Goal: Task Accomplishment & Management: Use online tool/utility

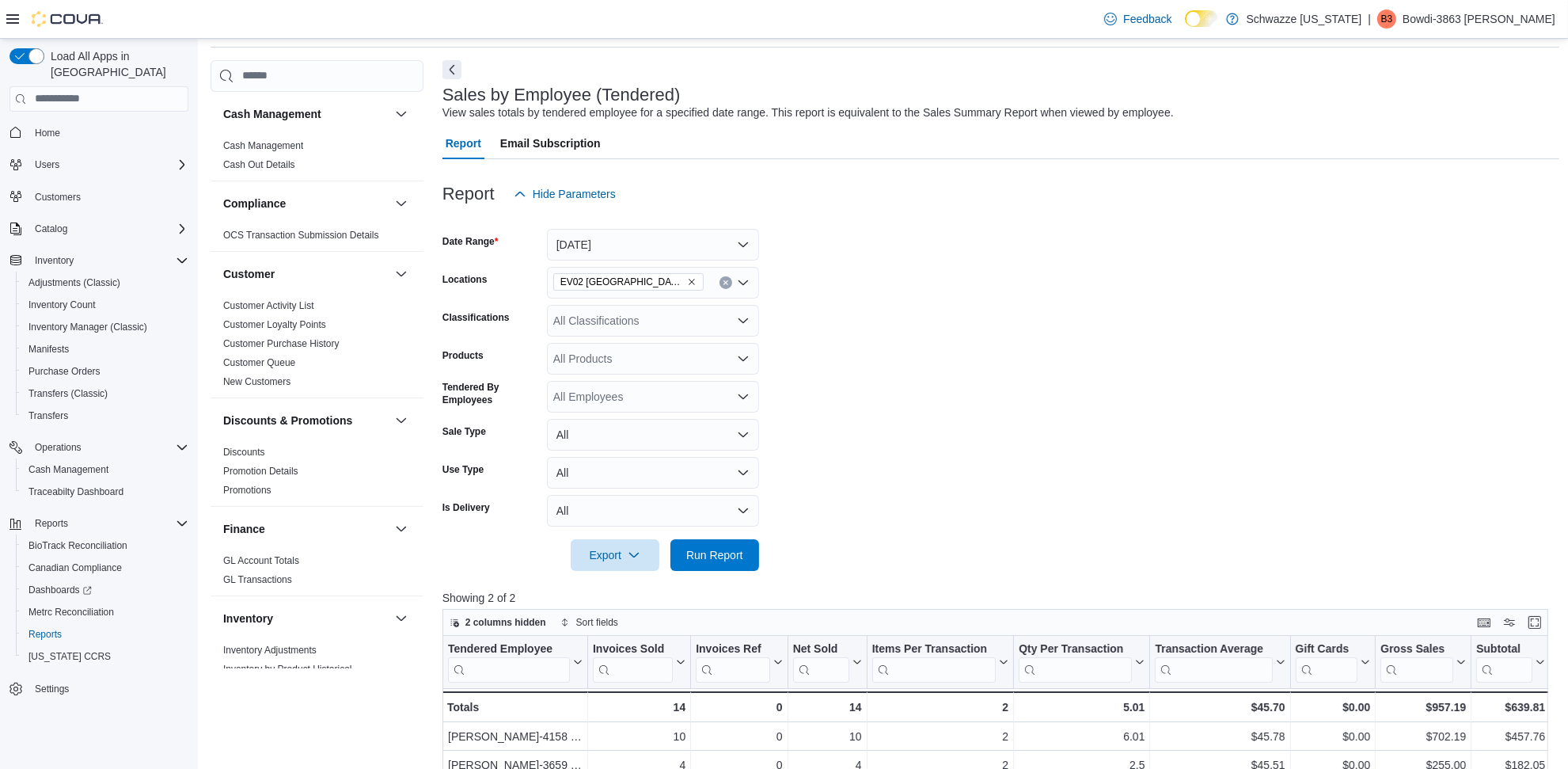
scroll to position [99, 0]
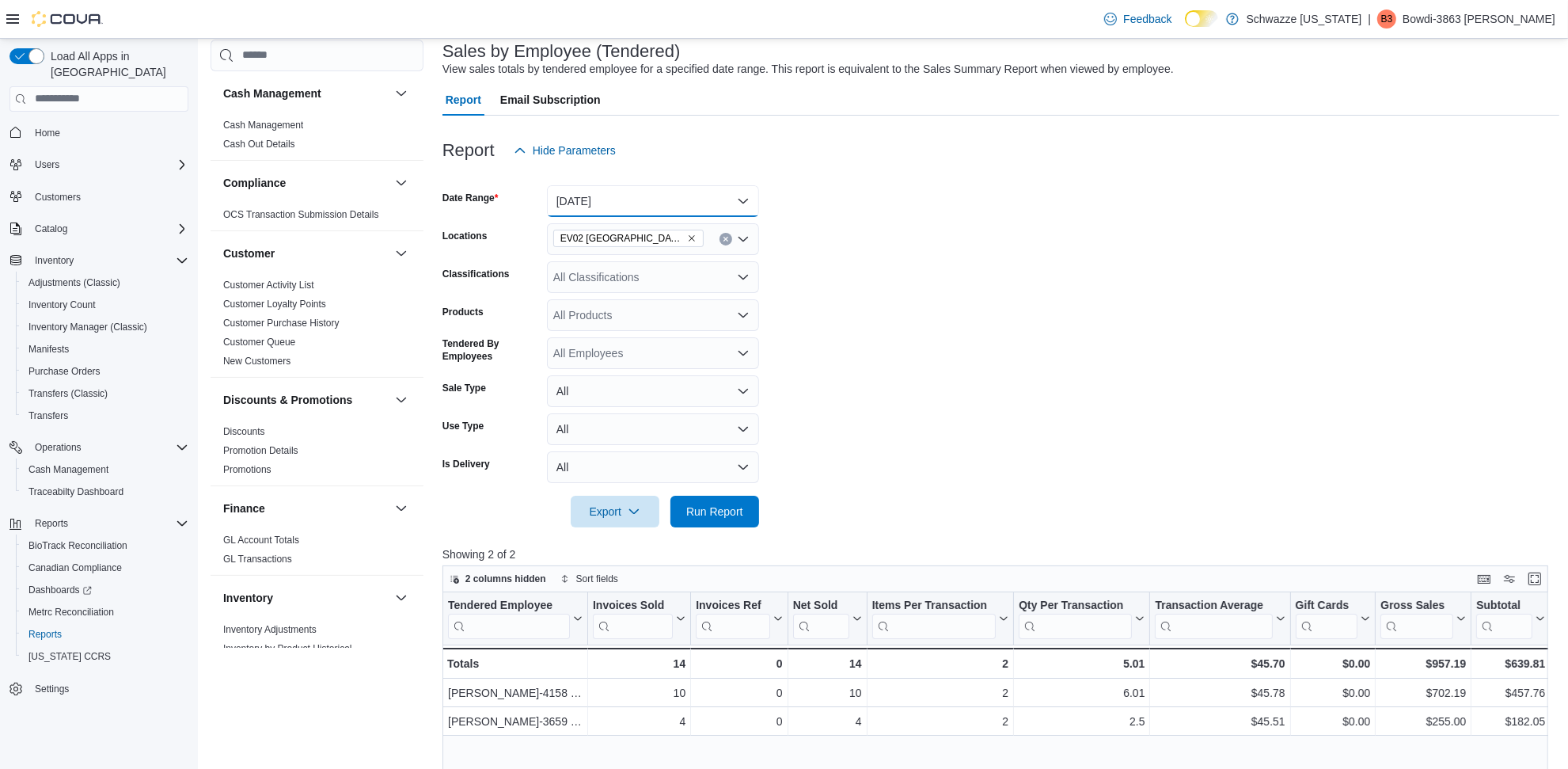
click at [693, 192] on button "[DATE]" at bounding box center [653, 201] width 212 height 32
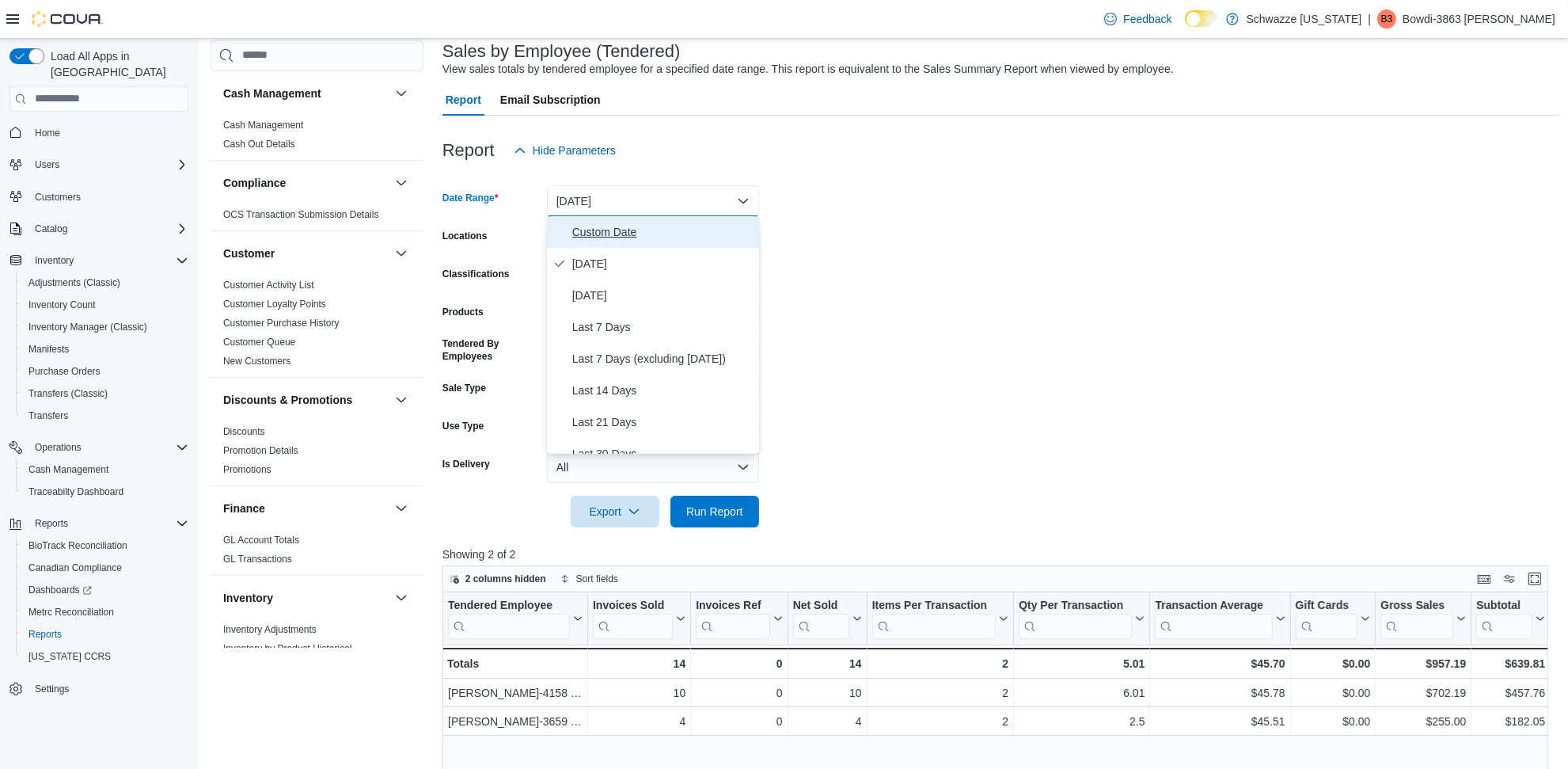
click at [662, 231] on span "Custom Date" at bounding box center [662, 231] width 180 height 19
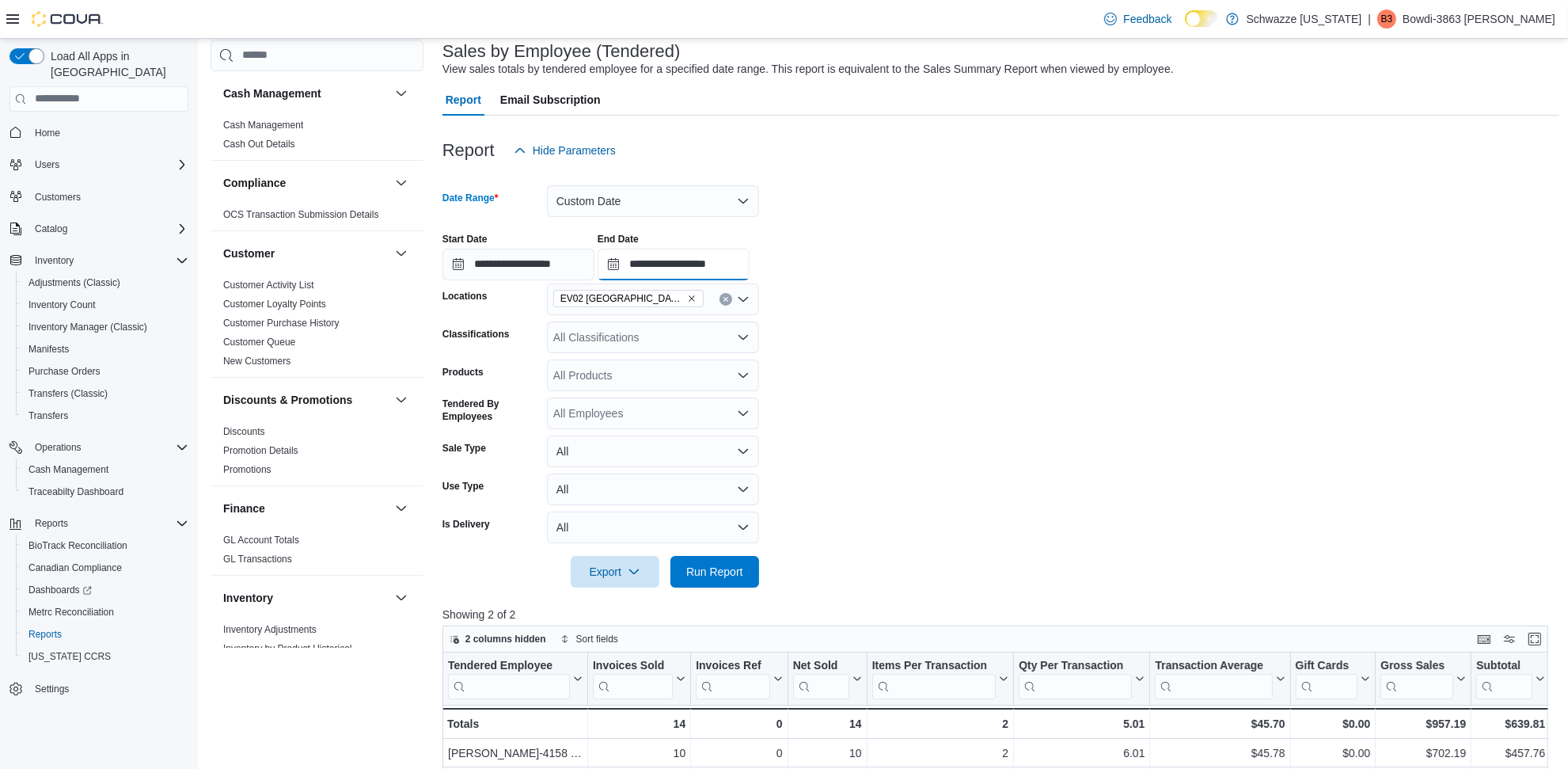
click at [742, 261] on input "**********" at bounding box center [674, 264] width 152 height 32
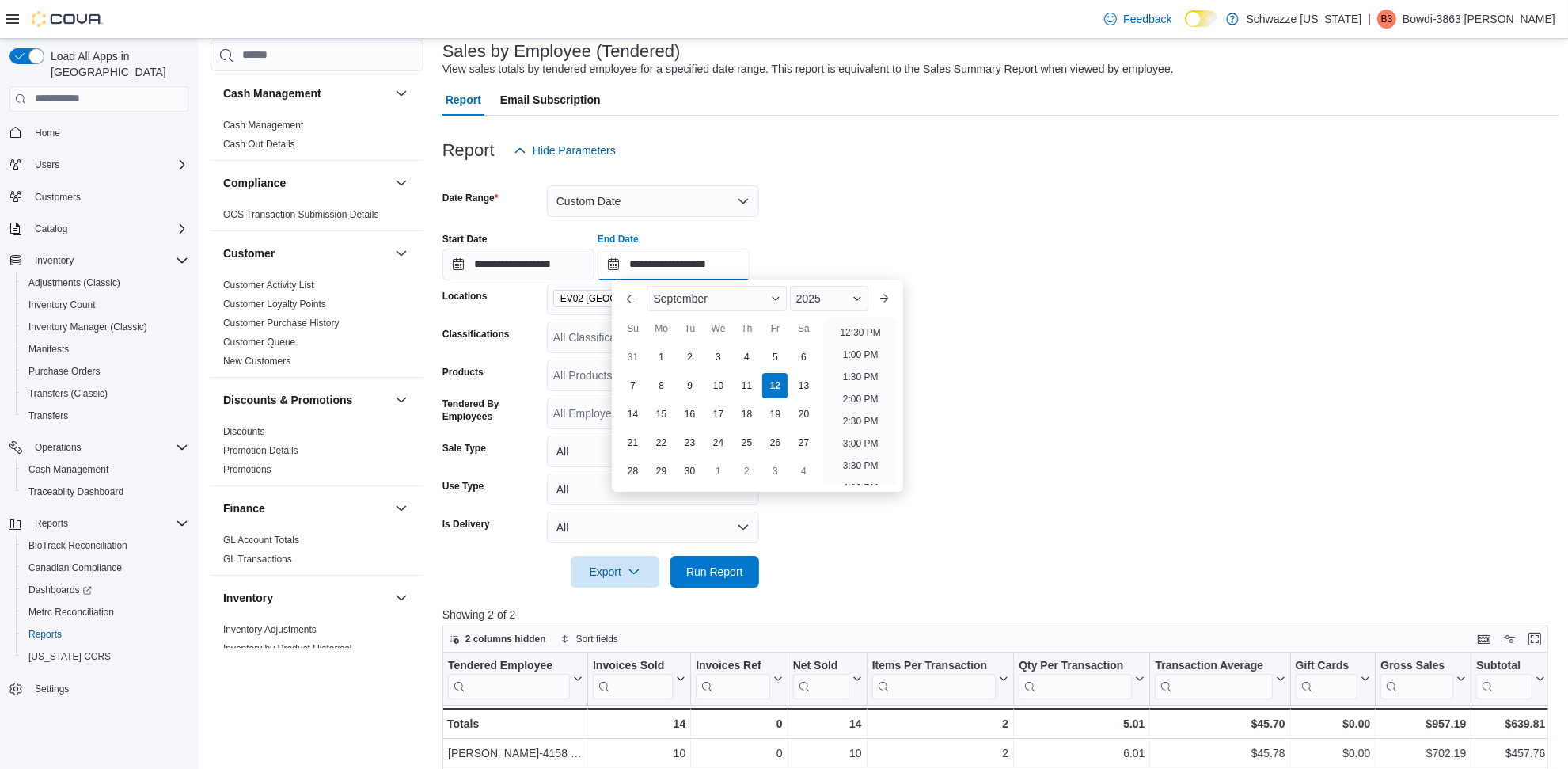
scroll to position [503, 0]
click at [873, 357] on li "12:00 PM" at bounding box center [860, 359] width 53 height 19
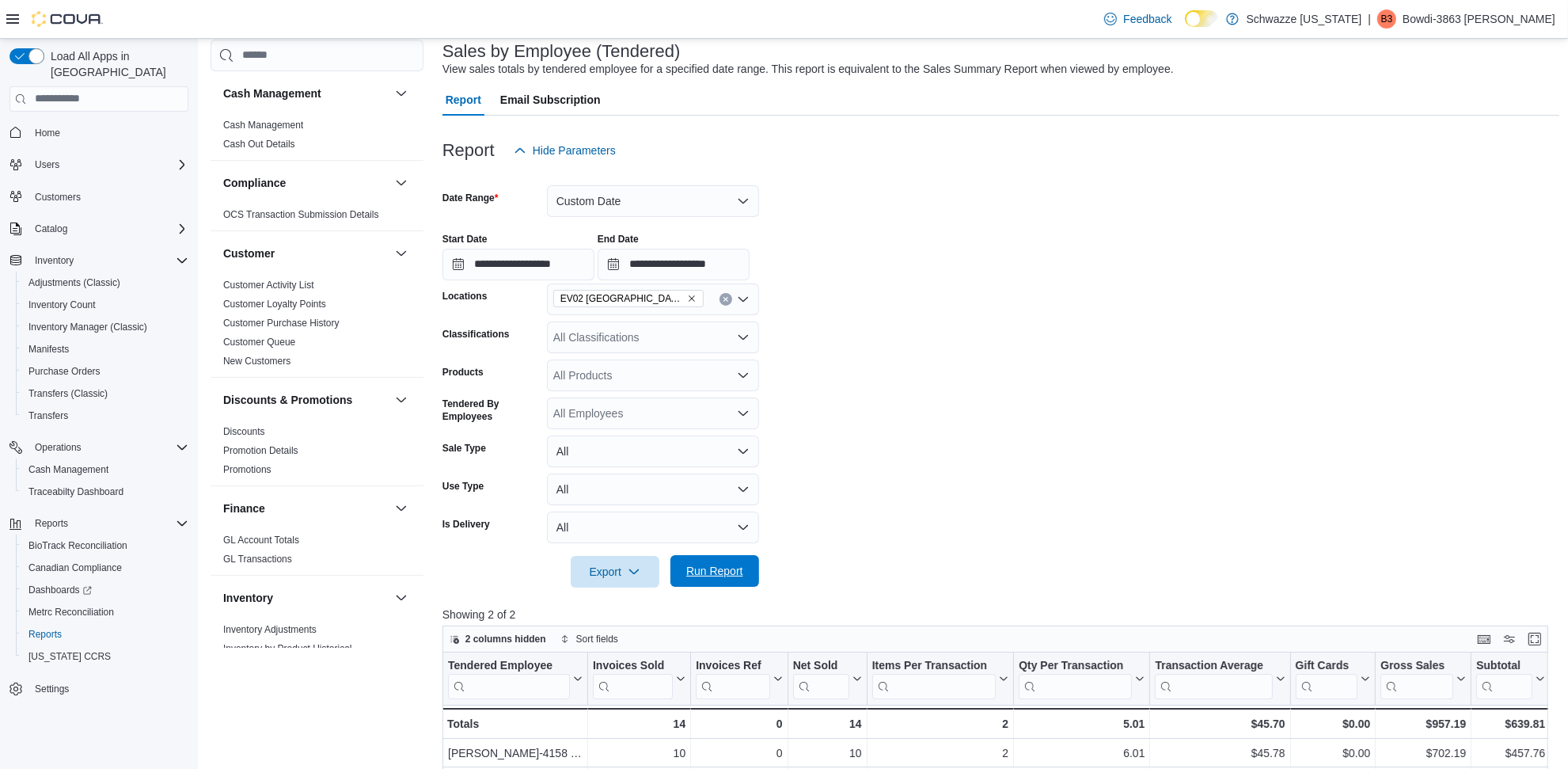
click at [745, 559] on span "Run Report" at bounding box center [715, 570] width 70 height 32
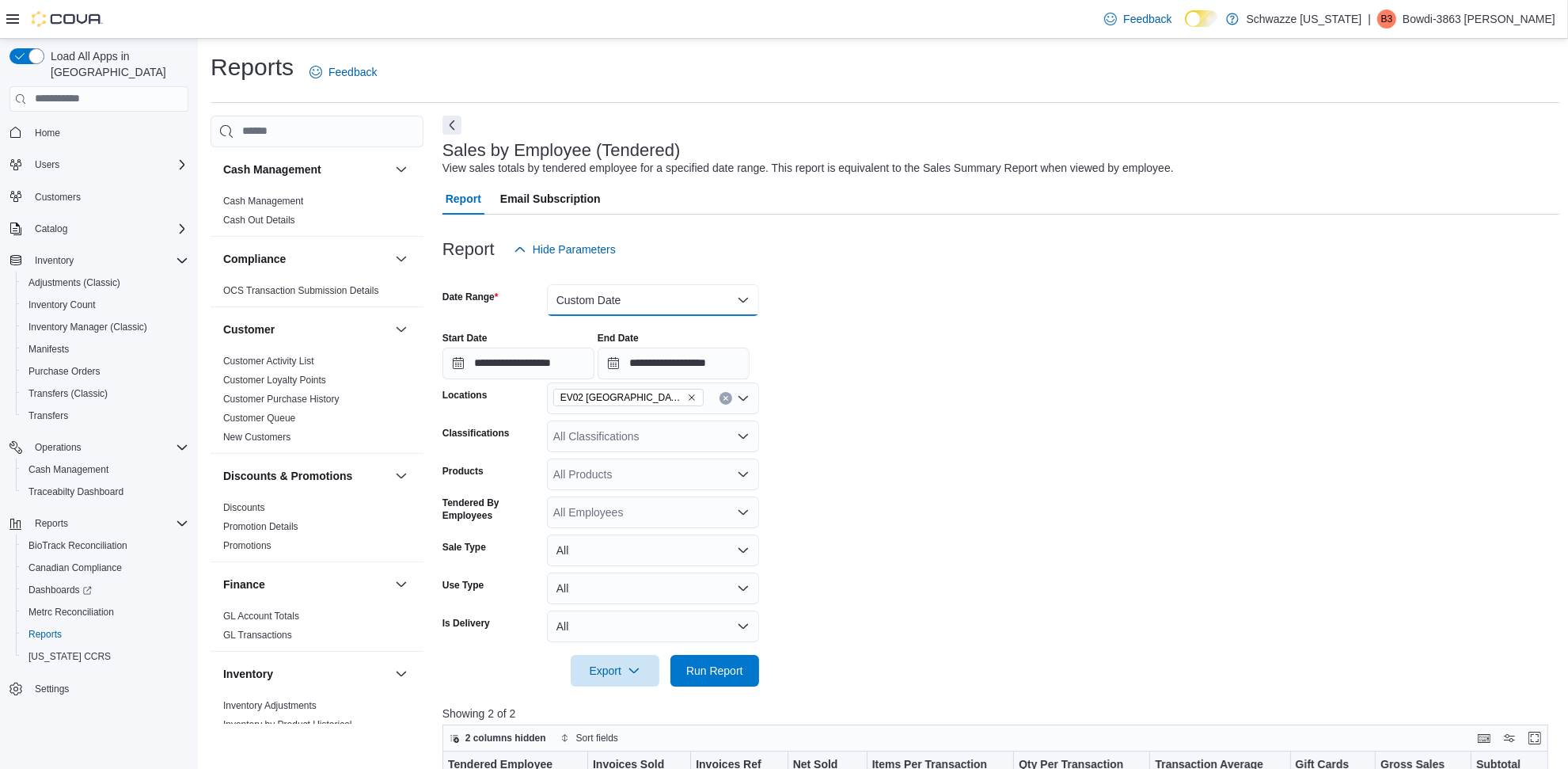
click at [719, 302] on button "Custom Date" at bounding box center [653, 299] width 212 height 32
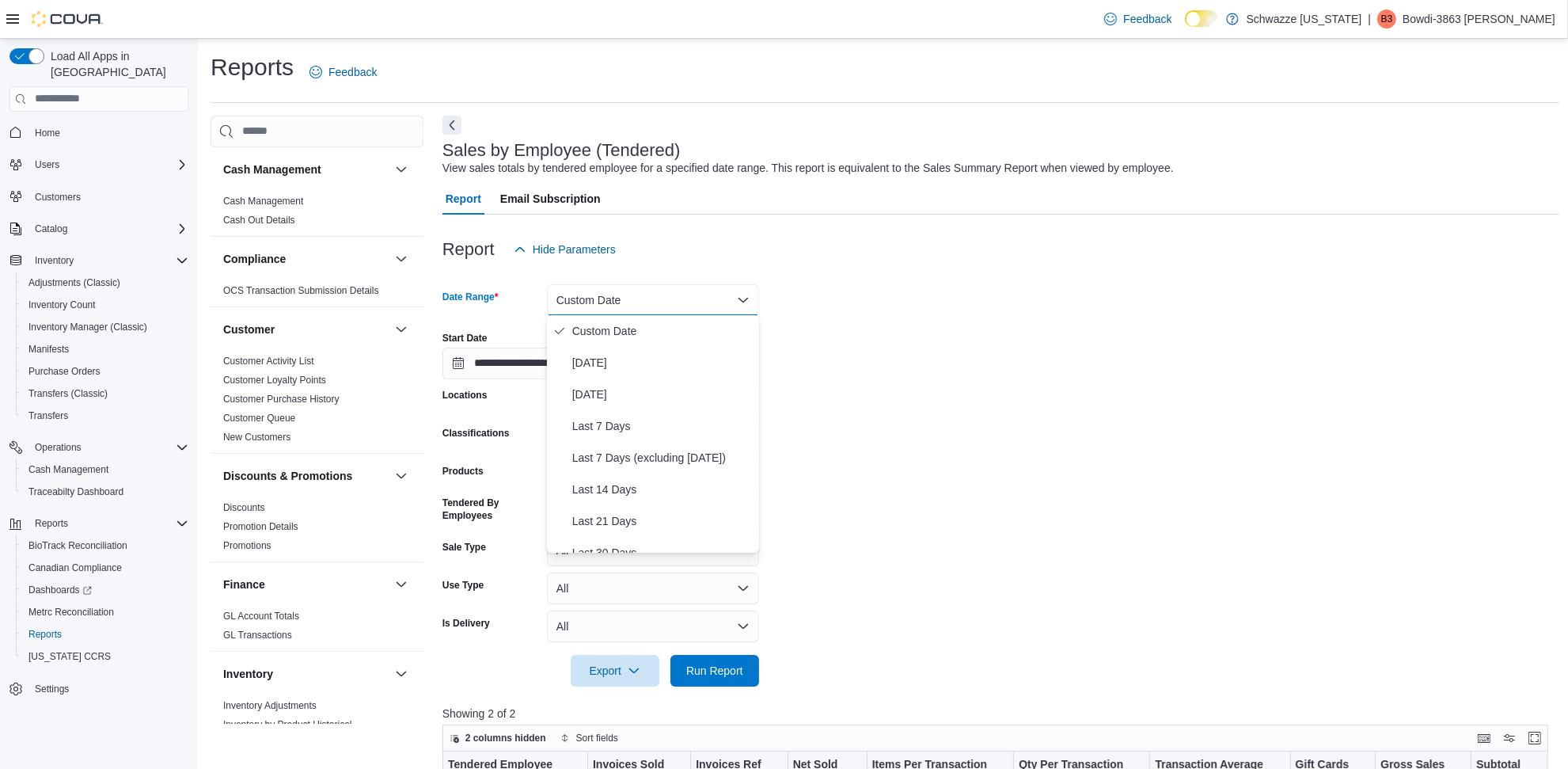
click at [719, 302] on button "Custom Date" at bounding box center [653, 299] width 212 height 32
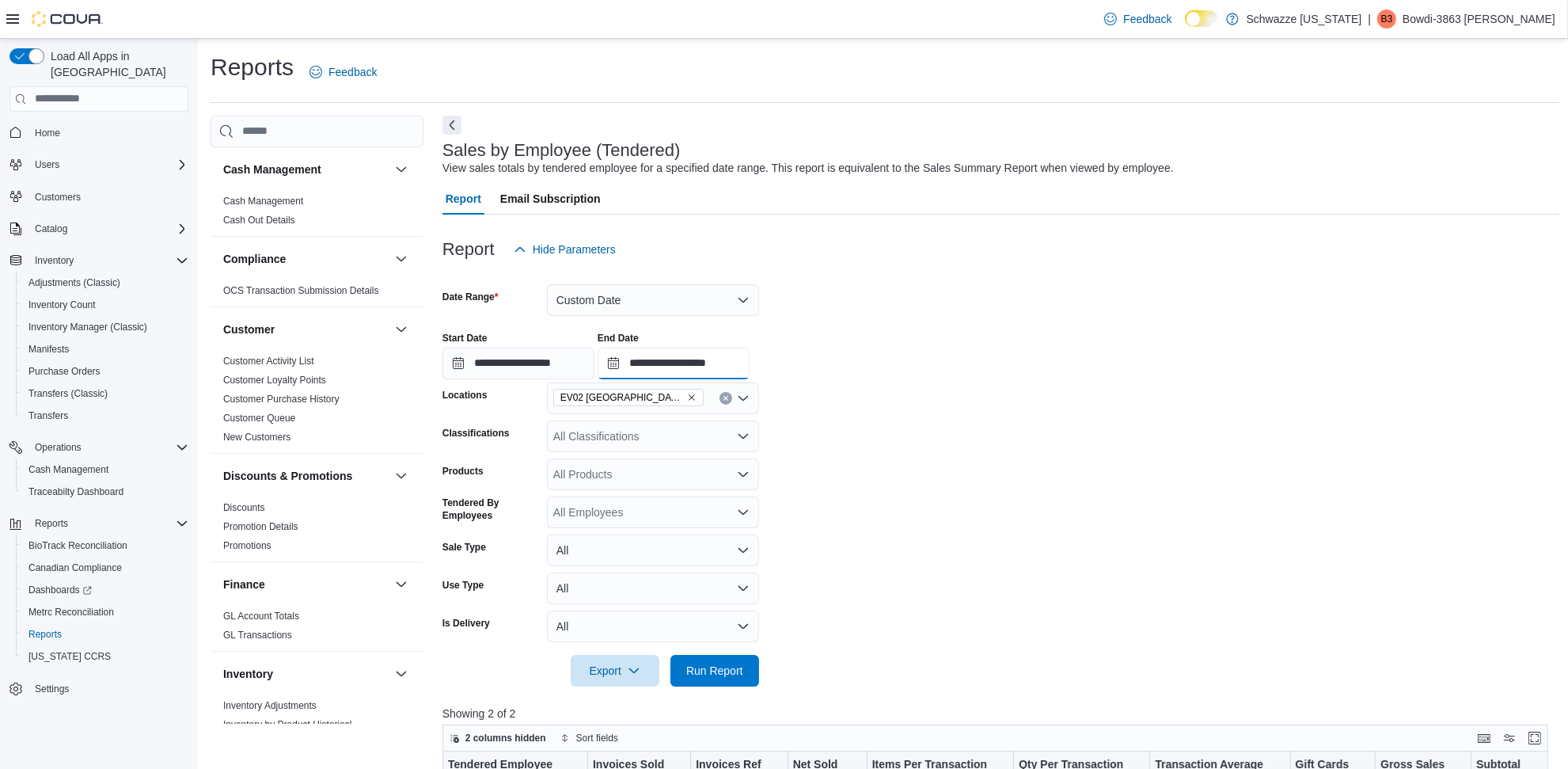
click at [740, 351] on input "**********" at bounding box center [674, 363] width 152 height 32
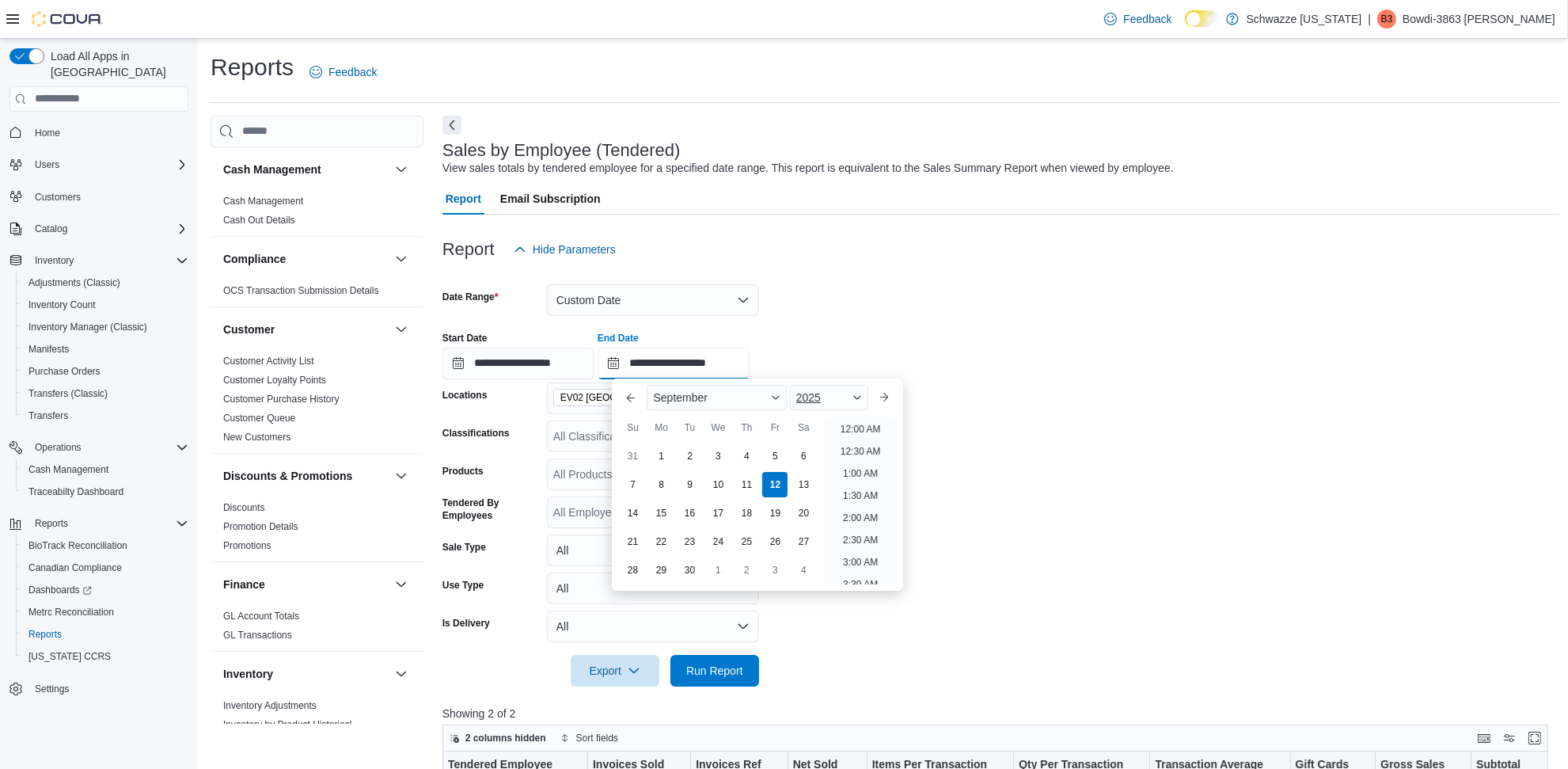
scroll to position [580, 0]
click at [879, 512] on li "3:00 PM" at bounding box center [861, 514] width 49 height 19
type input "**********"
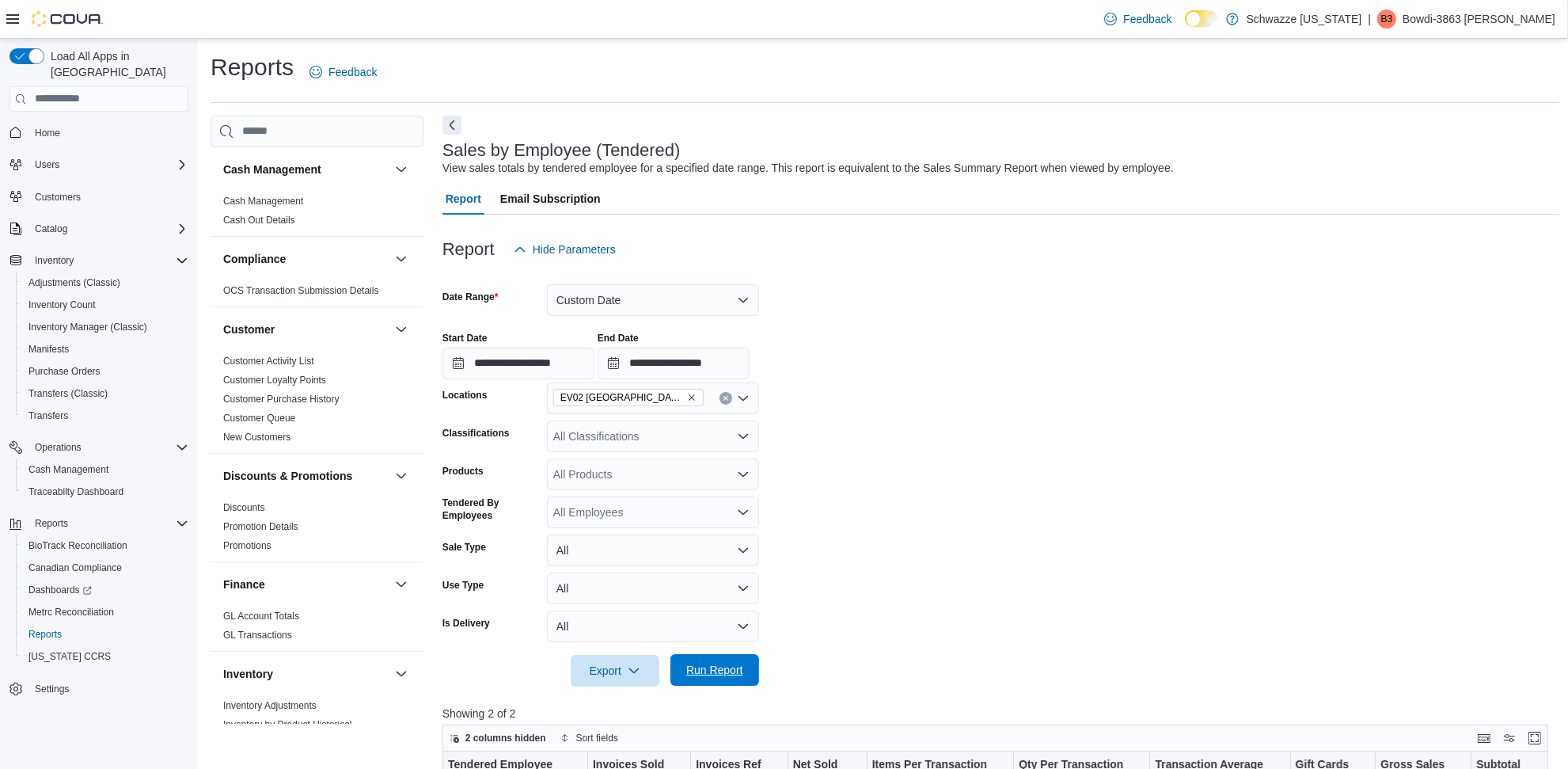
click at [738, 670] on span "Run Report" at bounding box center [715, 670] width 57 height 16
click at [694, 284] on button "Custom Date" at bounding box center [653, 299] width 212 height 32
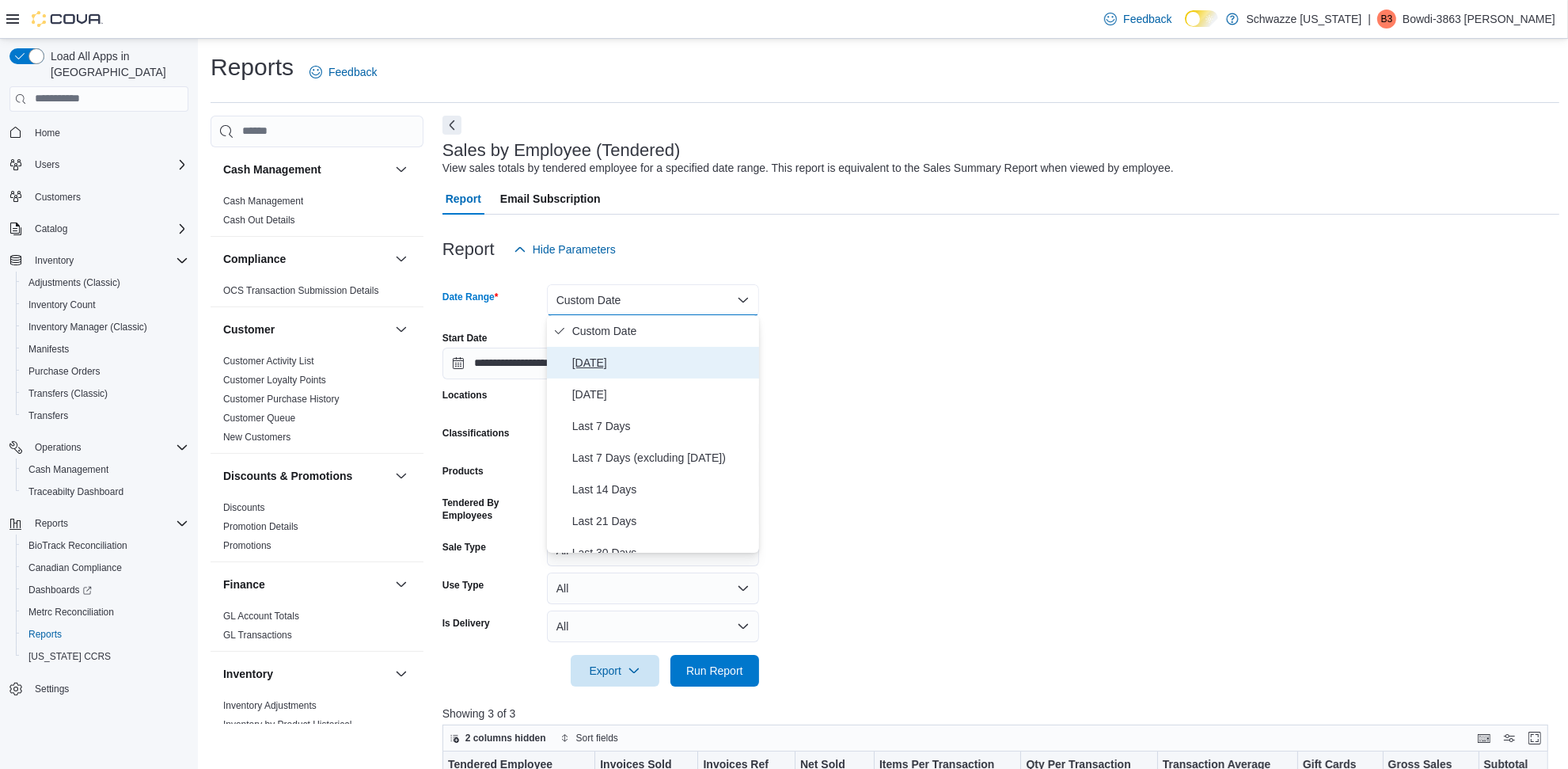
click at [623, 365] on span "[DATE]" at bounding box center [662, 362] width 180 height 19
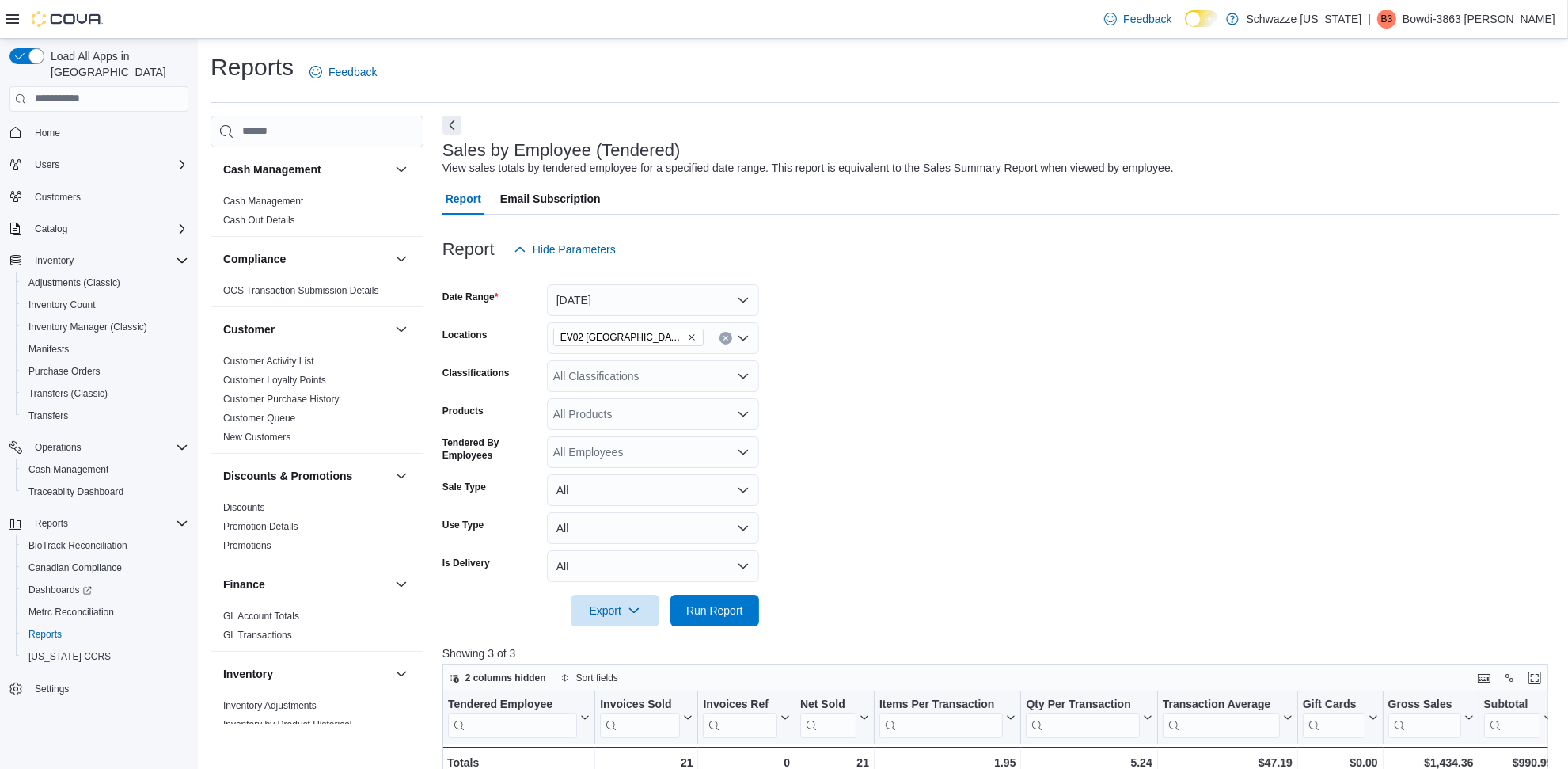
click at [1003, 366] on form "Date Range [DATE] Locations EV02 [GEOGRAPHIC_DATA] Classifications All Classifi…" at bounding box center [1000, 446] width 1117 height 361
click at [725, 615] on span "Run Report" at bounding box center [715, 611] width 57 height 16
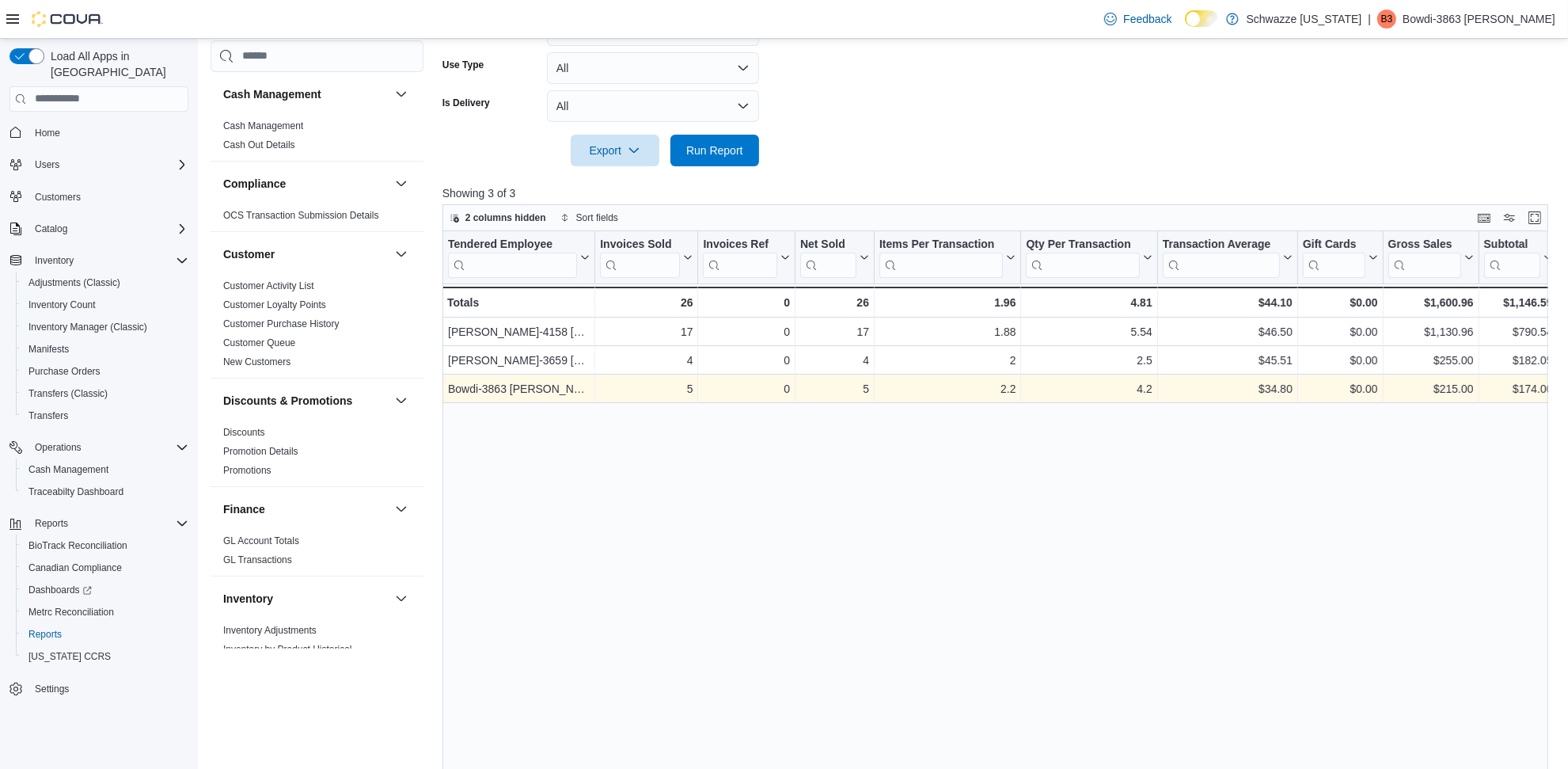
scroll to position [495, 0]
